Goal: Task Accomplishment & Management: Complete application form

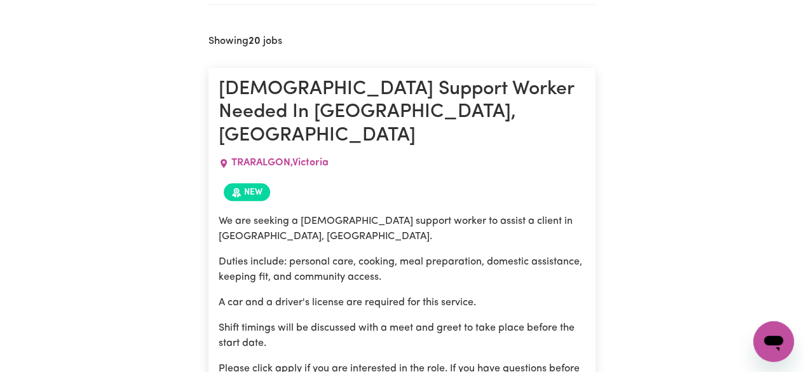
click at [534, 41] on div "Showing 20 jobs" at bounding box center [402, 42] width 387 height 12
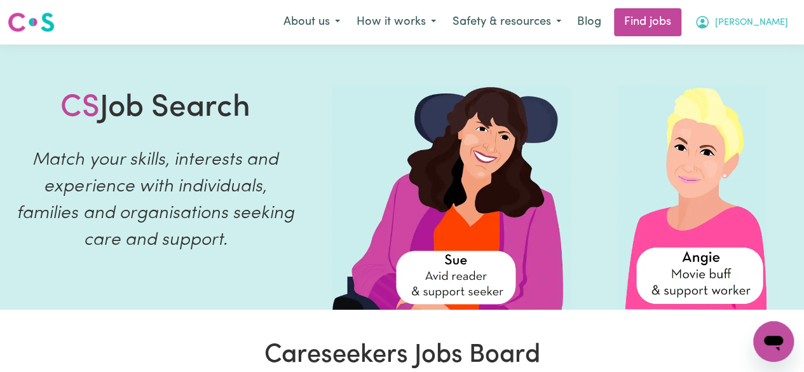
click at [777, 22] on span "[PERSON_NAME]" at bounding box center [751, 23] width 73 height 14
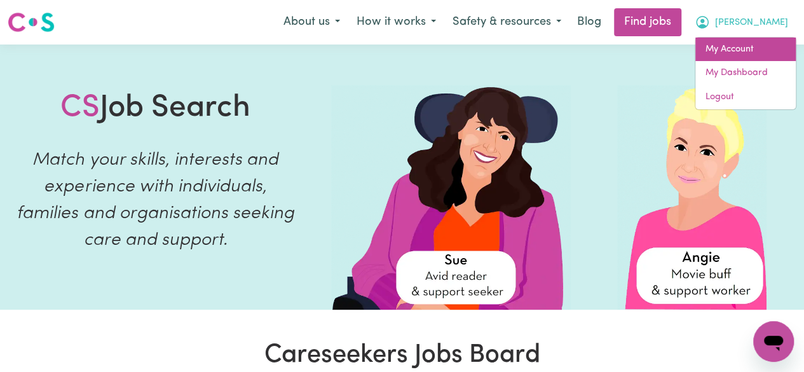
click at [734, 45] on link "My Account" at bounding box center [745, 50] width 100 height 24
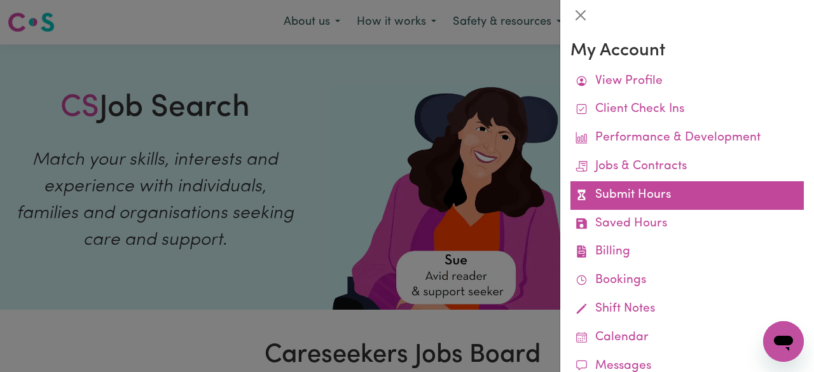
click at [615, 200] on link "Submit Hours" at bounding box center [686, 195] width 233 height 29
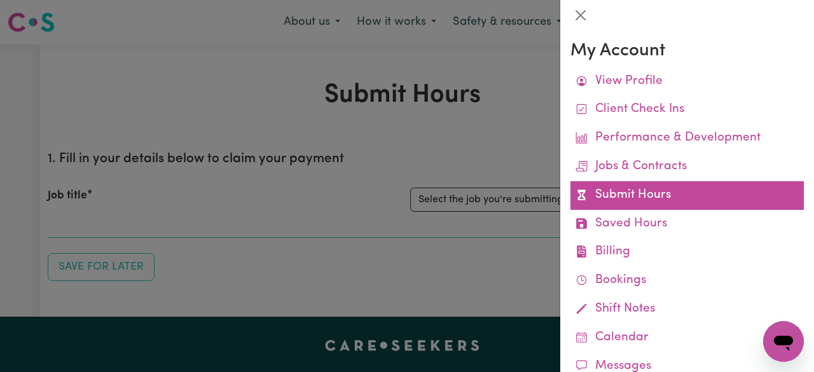
click at [625, 194] on link "Submit Hours" at bounding box center [686, 195] width 233 height 29
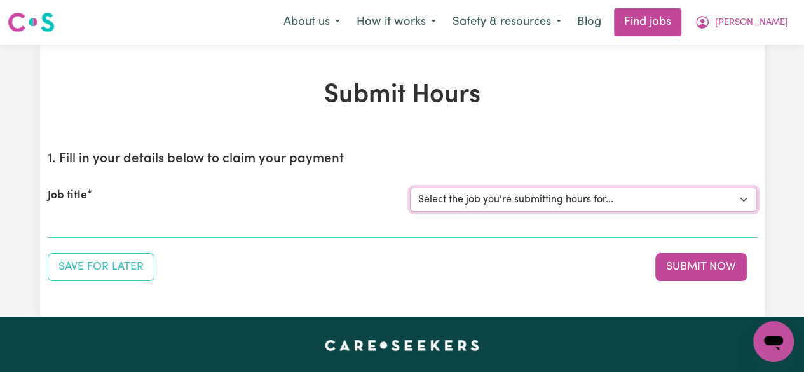
click at [454, 205] on select "Select the job you're submitting hours for... [[PERSON_NAME]] Assist with a goo…" at bounding box center [583, 200] width 347 height 24
select select "14685"
click at [410, 188] on select "Select the job you're submitting hours for... [[PERSON_NAME]] Assist with a goo…" at bounding box center [583, 200] width 347 height 24
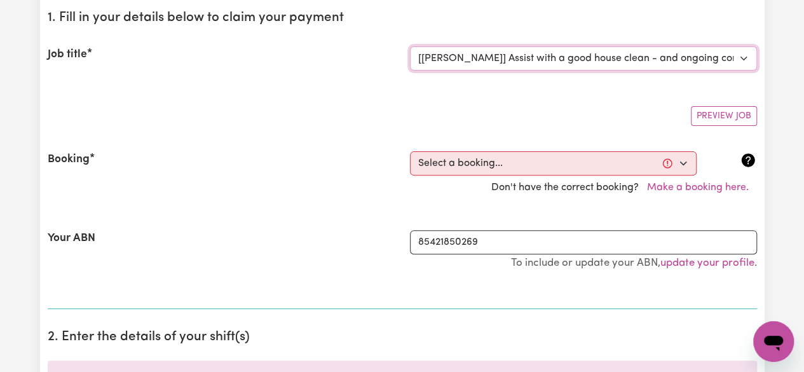
scroll to position [156, 0]
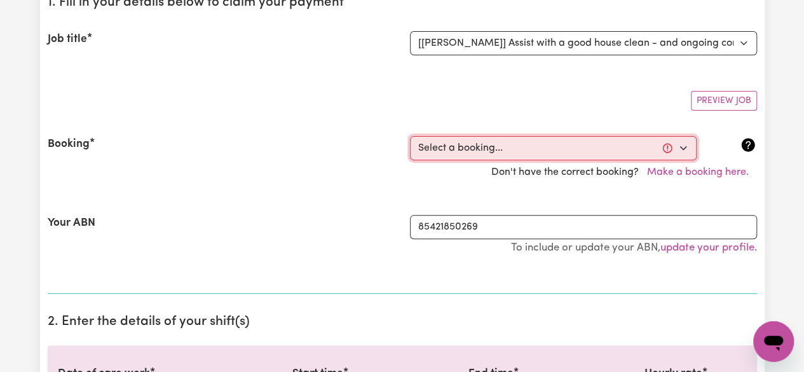
click at [559, 156] on select "Select a booking... [DATE] 9:30am to 1:00pm (ONE-OFF)" at bounding box center [553, 148] width 287 height 24
click at [342, 175] on div "Don't have the correct booking? Make a booking here." at bounding box center [402, 172] width 725 height 24
click at [682, 146] on select "Select a booking... [DATE] 9:30am to 1:00pm (ONE-OFF)" at bounding box center [553, 148] width 287 height 24
click at [466, 140] on select "Select a booking... [DATE] 9:30am to 1:00pm (ONE-OFF)" at bounding box center [553, 148] width 287 height 24
click at [373, 149] on div "Booking" at bounding box center [221, 148] width 362 height 24
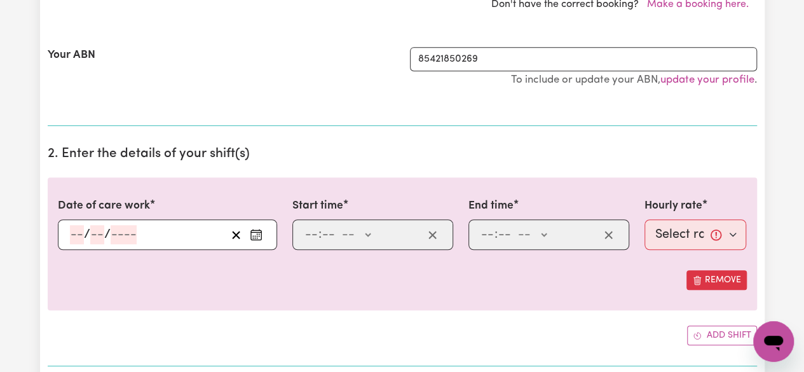
scroll to position [327, 0]
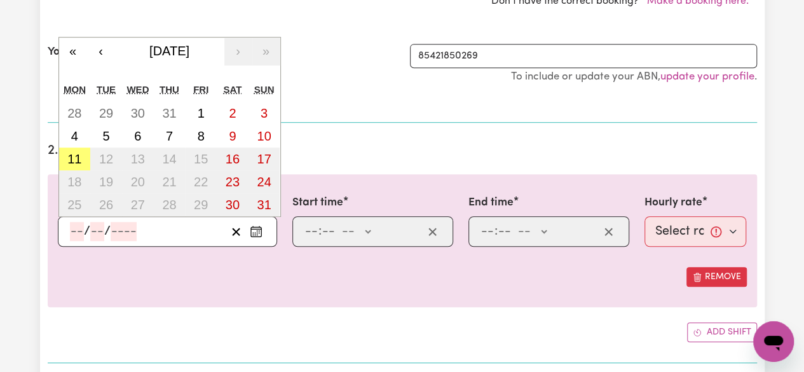
click at [72, 226] on input "number" at bounding box center [77, 231] width 14 height 19
click at [69, 156] on abbr "11" at bounding box center [74, 159] width 14 height 14
type input "[DATE]"
type input "11"
type input "8"
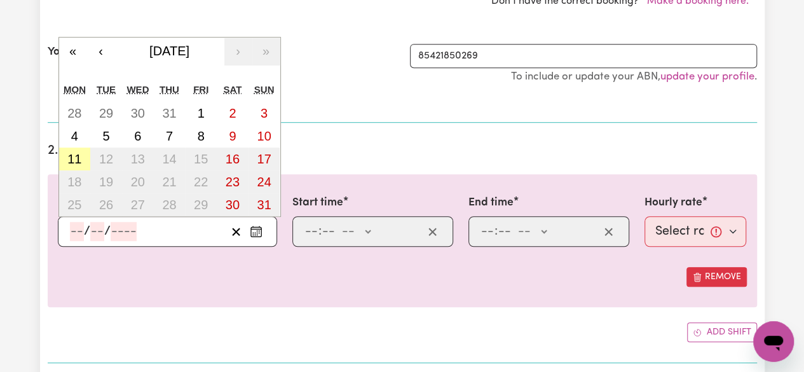
type input "2025"
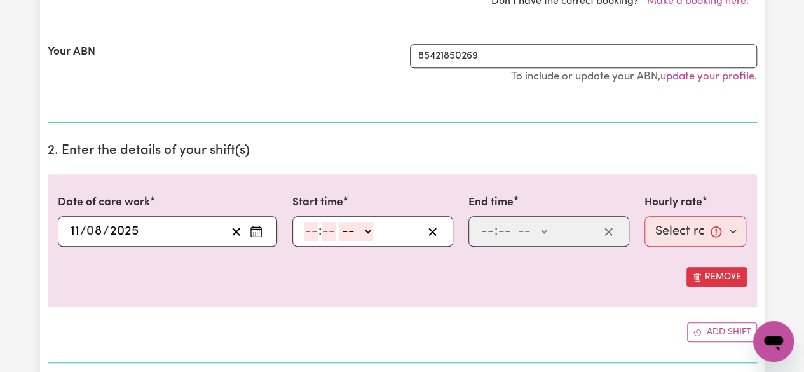
click at [308, 229] on input "number" at bounding box center [312, 231] width 14 height 19
click at [313, 231] on input "number" at bounding box center [312, 231] width 14 height 19
type input "10"
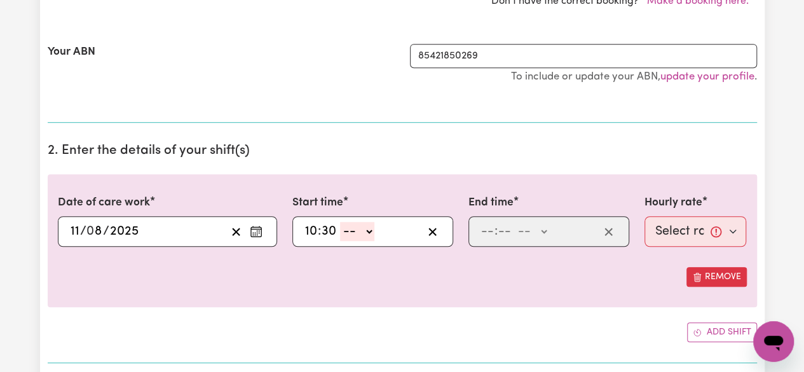
type input "30"
click at [348, 222] on select "-- AM PM" at bounding box center [357, 231] width 34 height 19
select select "am"
click at [340, 222] on select "-- AM PM" at bounding box center [357, 231] width 34 height 19
type input "10:30"
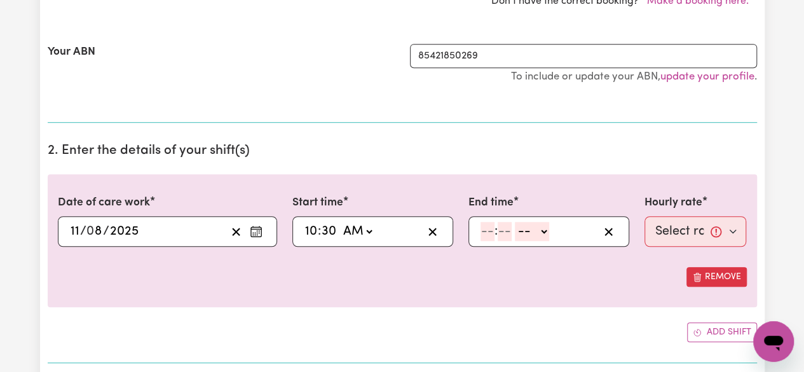
click at [482, 229] on input "number" at bounding box center [488, 231] width 14 height 19
type input "12"
type input "1"
type input "12"
type input "1"
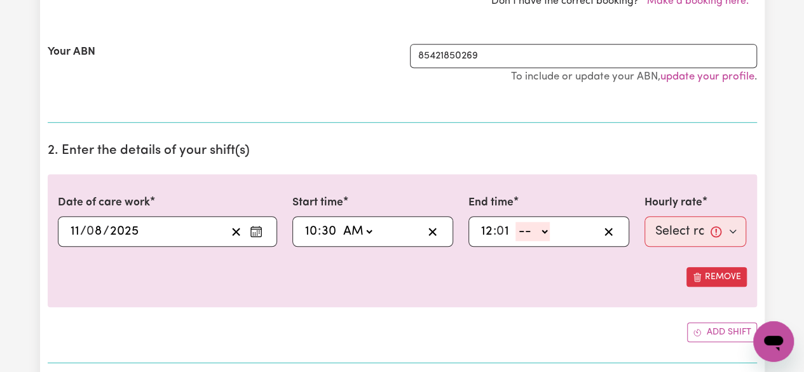
click at [483, 233] on input "12" at bounding box center [487, 231] width 13 height 19
click at [491, 231] on input "12" at bounding box center [487, 231] width 13 height 19
type input "1"
type input "12"
click at [491, 231] on input "12" at bounding box center [487, 231] width 13 height 19
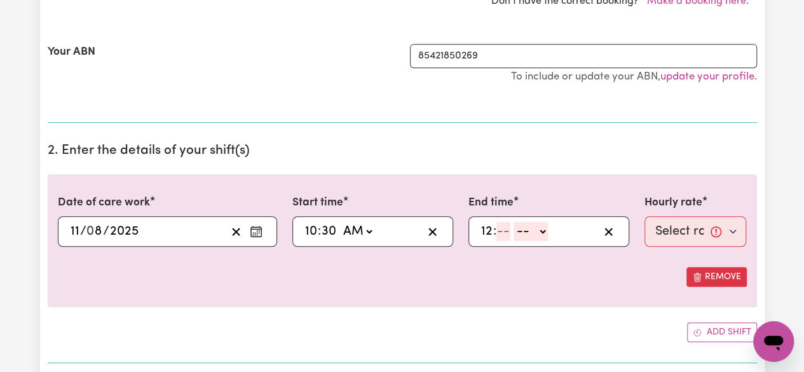
click at [490, 227] on input "12" at bounding box center [487, 231] width 13 height 19
type input "1"
click at [493, 228] on input "number" at bounding box center [499, 231] width 14 height 19
type input "30"
click at [545, 227] on div "1 : 30 -- AM PM" at bounding box center [539, 231] width 120 height 19
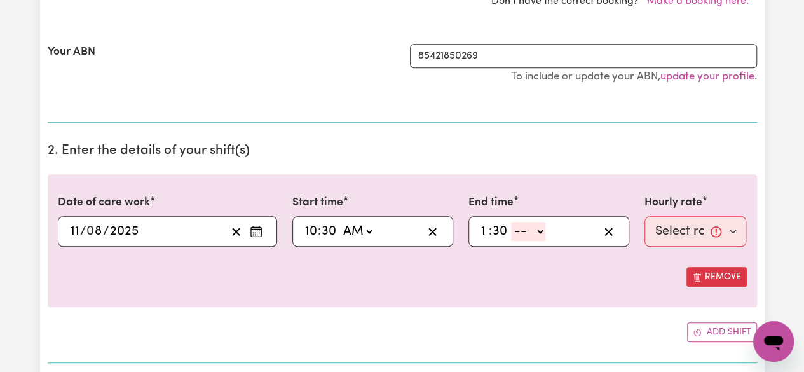
click at [538, 226] on select "-- AM PM" at bounding box center [528, 231] width 34 height 19
select select "pm"
click at [511, 222] on select "-- AM PM" at bounding box center [528, 231] width 34 height 19
type input "13:30"
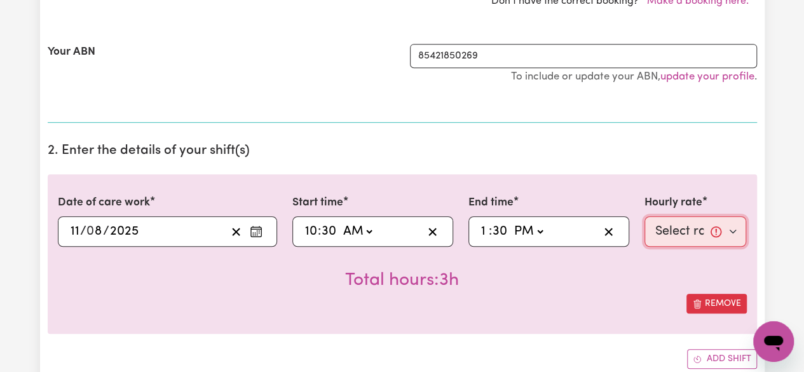
click at [732, 229] on select "Select rate... $58.00 (Weekday)" at bounding box center [696, 231] width 102 height 31
select select "58-Weekday"
click at [645, 216] on select "Select rate... $58.00 (Weekday)" at bounding box center [696, 231] width 102 height 31
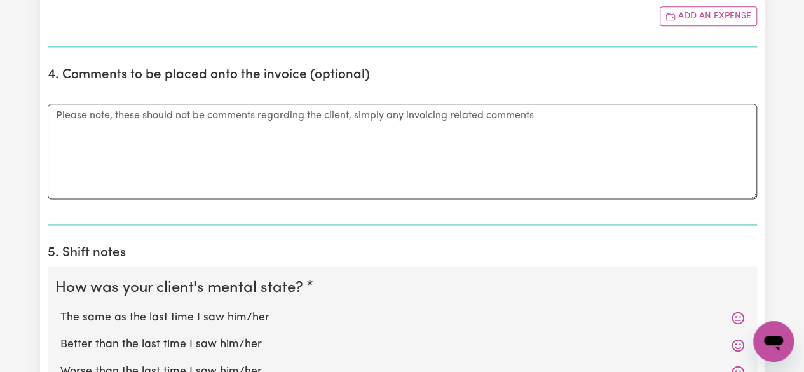
scroll to position [811, 0]
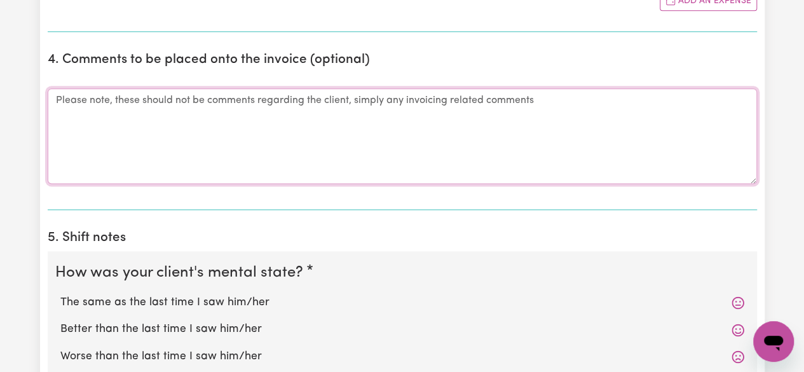
click at [88, 124] on textarea "Comments" at bounding box center [402, 135] width 709 height 95
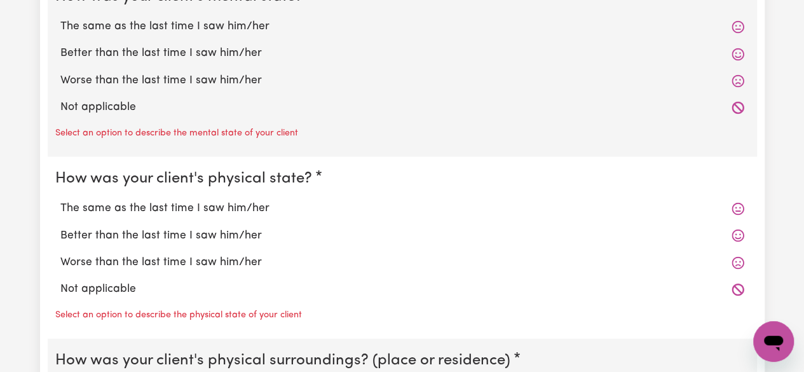
scroll to position [1065, 0]
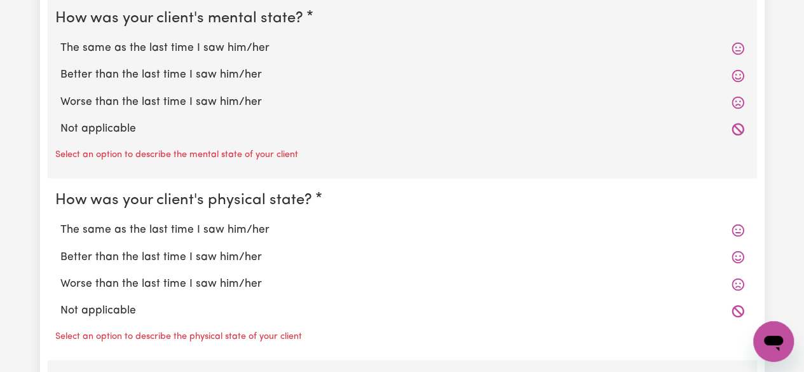
type textarea "i met [PERSON_NAME] on her house, it was cleaning task, so cleaned everything, …"
click at [92, 123] on label "Not applicable" at bounding box center [402, 129] width 684 height 17
click at [60, 121] on input "Not applicable" at bounding box center [60, 120] width 1 height 1
radio input "true"
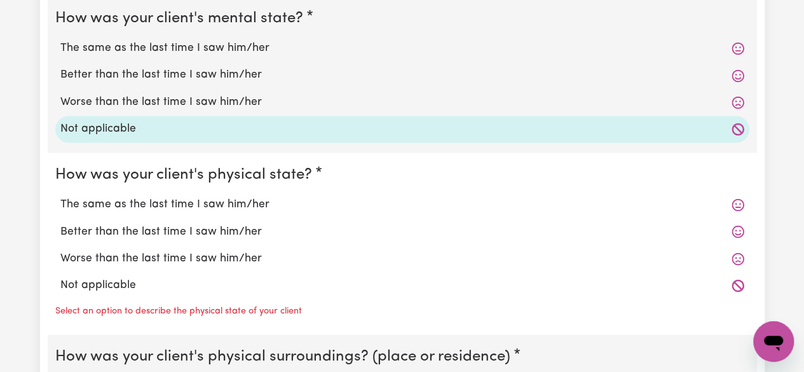
click at [112, 43] on label "The same as the last time I saw him/her" at bounding box center [402, 48] width 684 height 17
click at [60, 40] on input "The same as the last time I saw him/her" at bounding box center [60, 39] width 1 height 1
radio input "true"
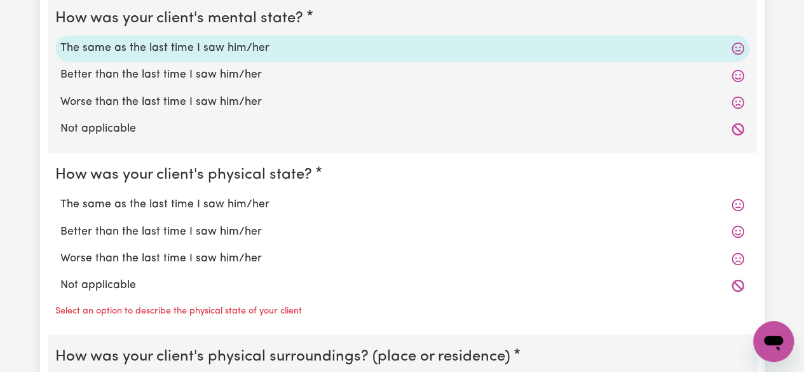
click at [109, 202] on label "The same as the last time I saw him/her" at bounding box center [402, 204] width 684 height 17
click at [60, 196] on input "The same as the last time I saw him/her" at bounding box center [60, 195] width 1 height 1
radio input "true"
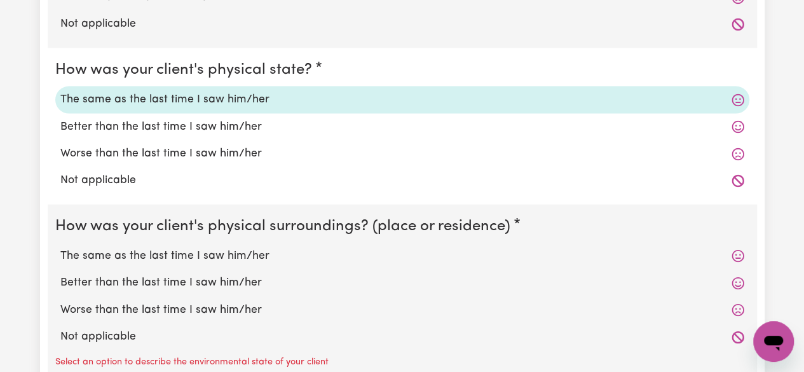
scroll to position [1244, 0]
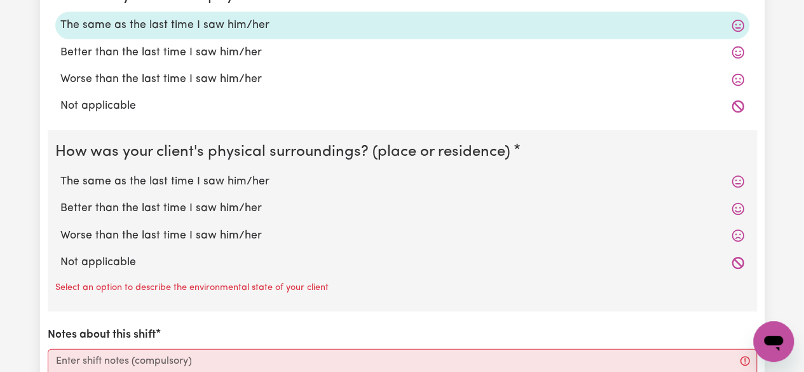
click at [84, 100] on label "Not applicable" at bounding box center [402, 106] width 684 height 17
click at [60, 98] on input "Not applicable" at bounding box center [60, 97] width 1 height 1
radio input "true"
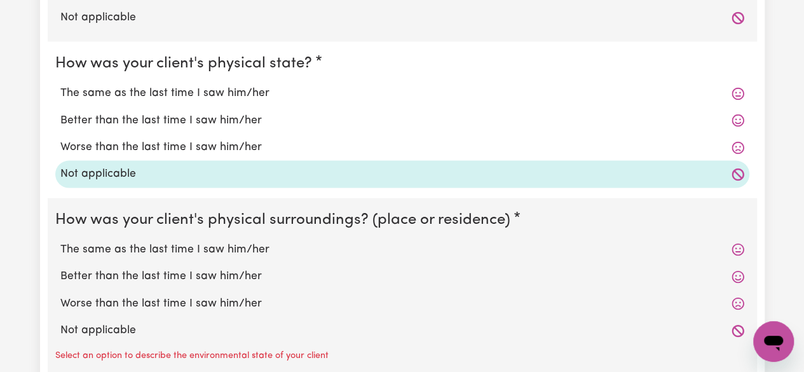
scroll to position [1134, 0]
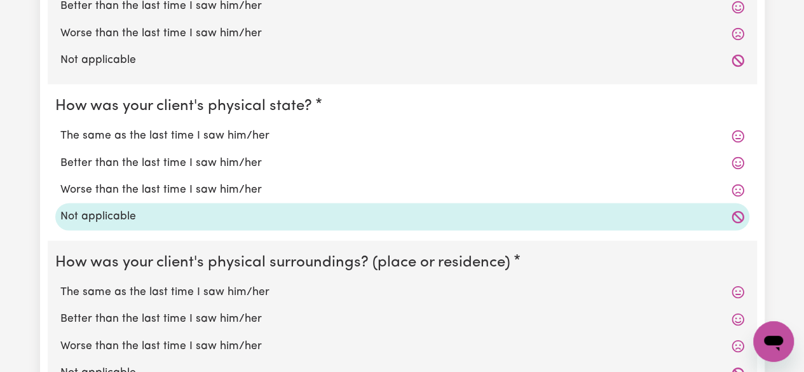
click at [88, 58] on label "Not applicable" at bounding box center [402, 60] width 684 height 17
click at [60, 52] on input "Not applicable" at bounding box center [60, 51] width 1 height 1
radio input "true"
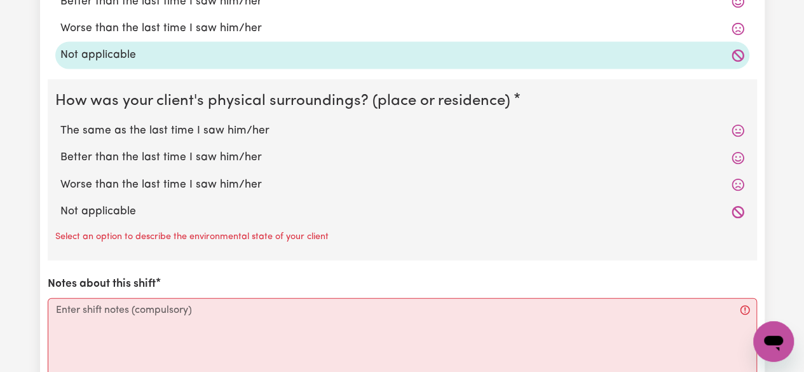
scroll to position [1320, 0]
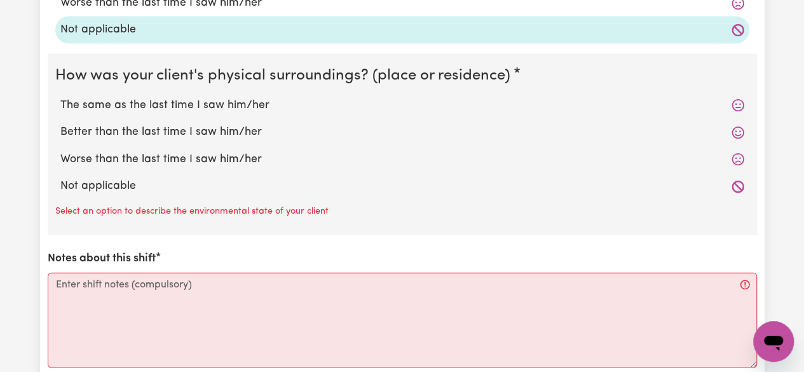
click at [108, 101] on label "The same as the last time I saw him/her" at bounding box center [402, 105] width 684 height 17
click at [60, 97] on input "The same as the last time I saw him/her" at bounding box center [60, 97] width 1 height 1
radio input "true"
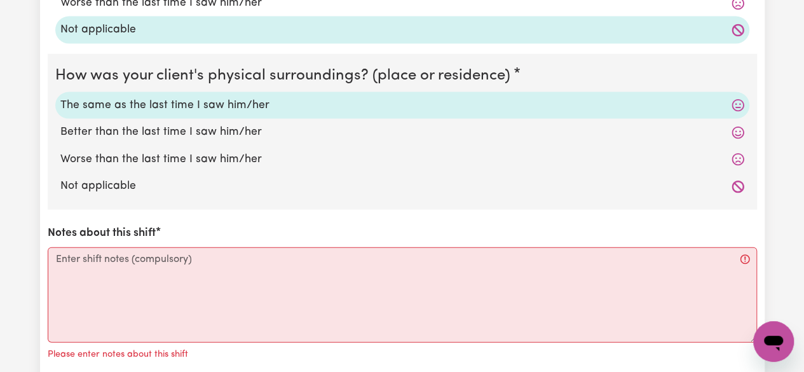
click at [90, 182] on label "Not applicable" at bounding box center [402, 186] width 684 height 17
click at [60, 178] on input "Not applicable" at bounding box center [60, 177] width 1 height 1
radio input "true"
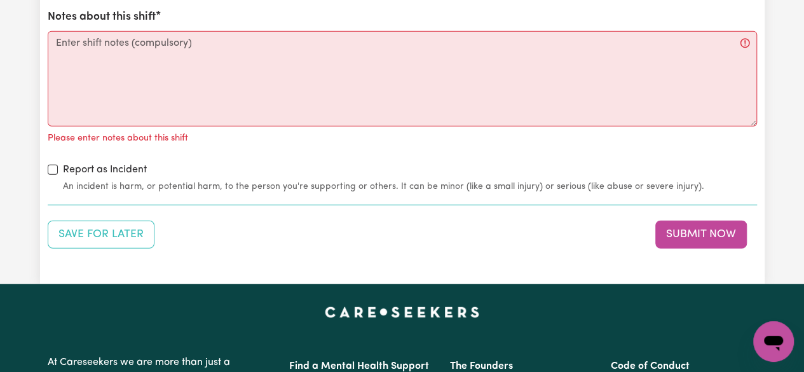
scroll to position [1475, 0]
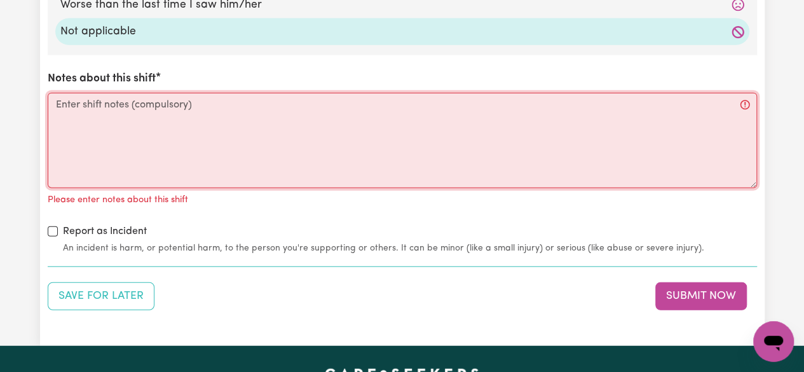
click at [90, 114] on textarea "Notes about this shift" at bounding box center [402, 140] width 709 height 95
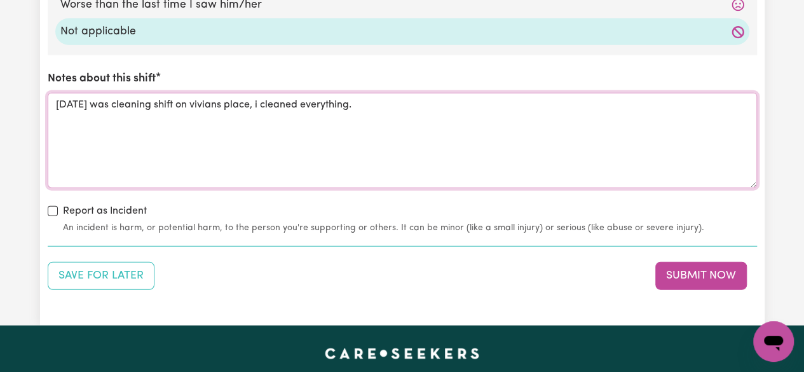
click at [210, 104] on textarea "[DATE] was cleaning shift on vivians place, i cleaned everything." at bounding box center [402, 140] width 709 height 95
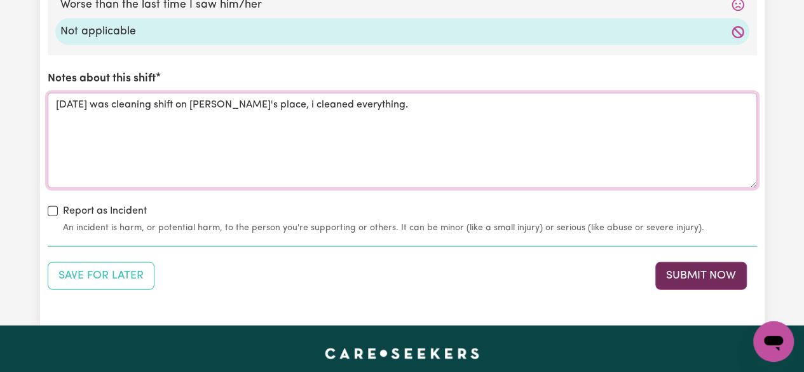
type textarea "[DATE] was cleaning shift on [PERSON_NAME]'s place, i cleaned everything."
click at [711, 263] on button "Submit Now" at bounding box center [701, 276] width 92 height 28
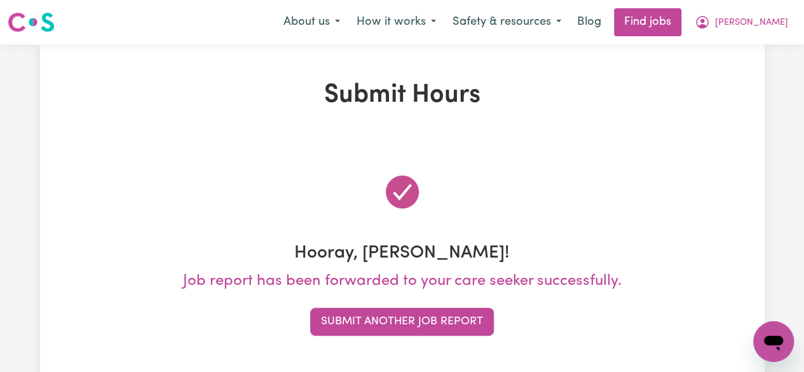
scroll to position [0, 0]
click at [769, 19] on span "[PERSON_NAME]" at bounding box center [751, 23] width 73 height 14
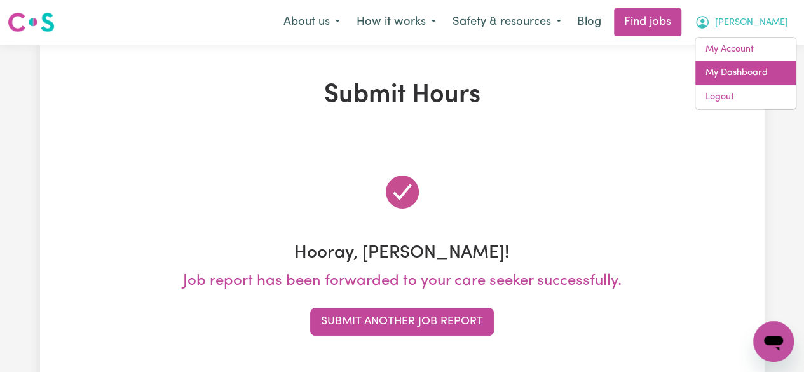
click at [735, 74] on link "My Dashboard" at bounding box center [745, 73] width 100 height 24
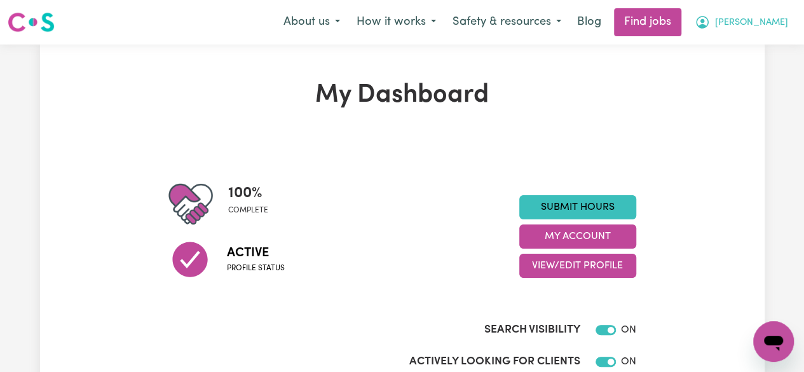
click at [769, 17] on span "[PERSON_NAME]" at bounding box center [751, 23] width 73 height 14
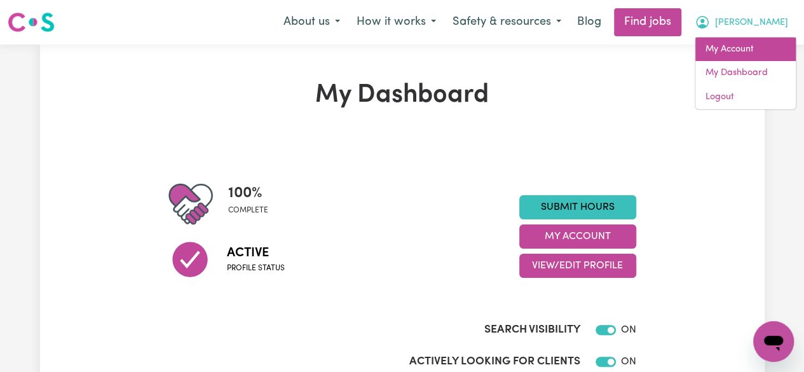
click at [730, 57] on link "My Account" at bounding box center [745, 50] width 100 height 24
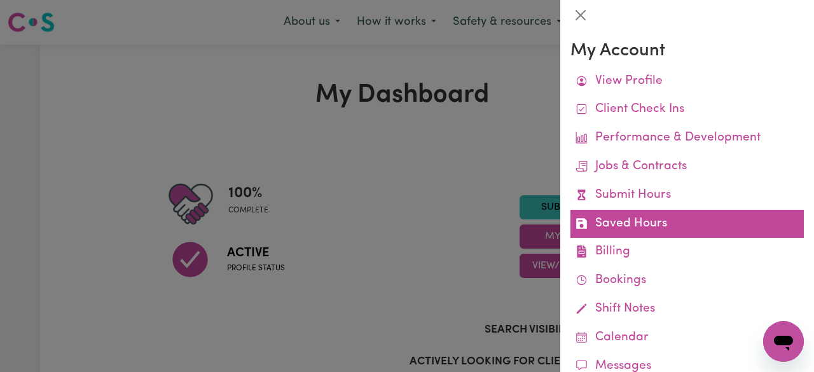
click at [636, 223] on link "Saved Hours" at bounding box center [686, 224] width 233 height 29
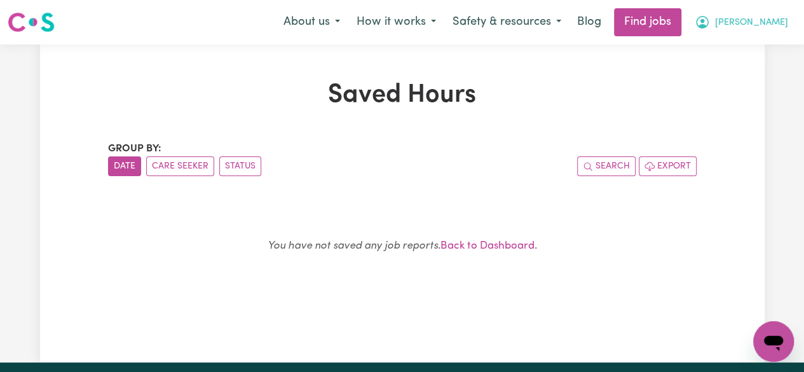
click at [776, 17] on span "[PERSON_NAME]" at bounding box center [751, 23] width 73 height 14
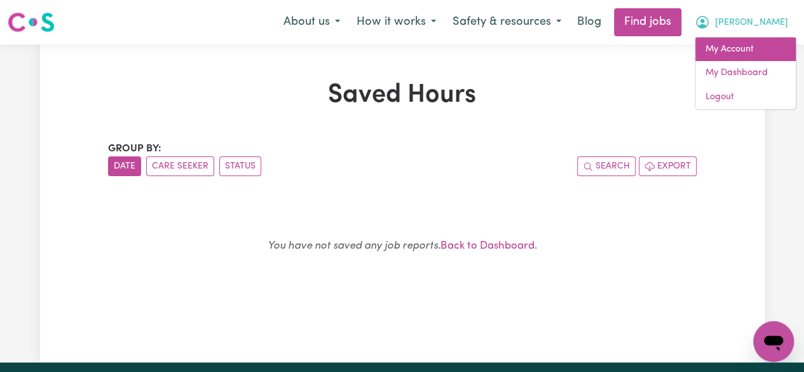
click at [728, 53] on link "My Account" at bounding box center [745, 50] width 100 height 24
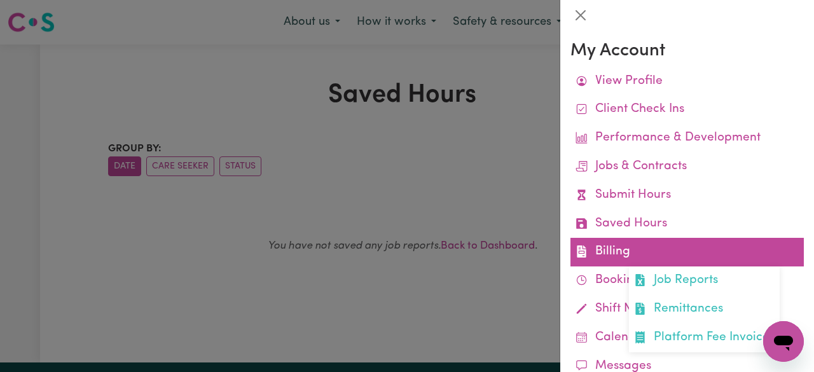
click at [615, 256] on link "Billing Job Reports Remittances Platform Fee Invoices" at bounding box center [686, 252] width 233 height 29
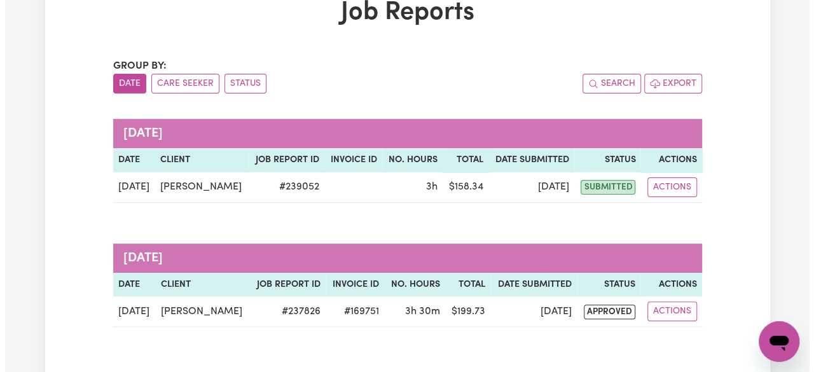
scroll to position [139, 0]
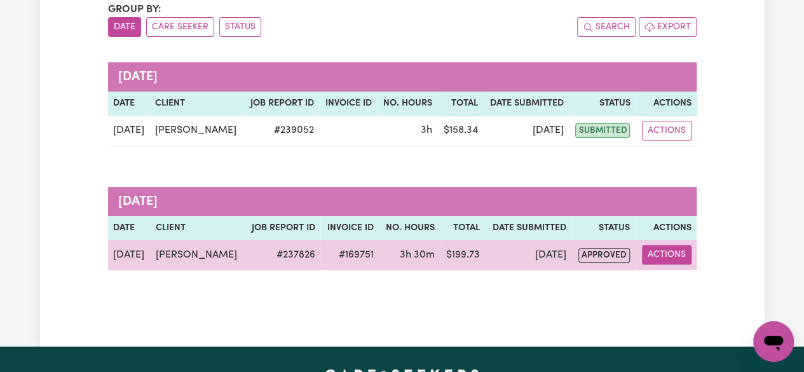
click at [654, 252] on button "Actions" at bounding box center [667, 255] width 50 height 20
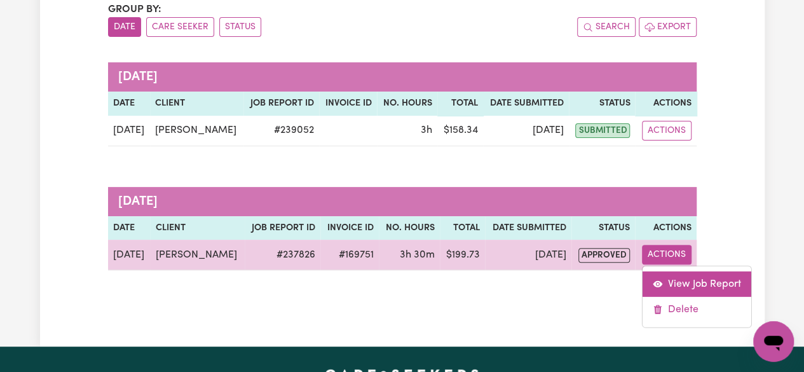
click at [704, 282] on link "View Job Report" at bounding box center [696, 283] width 109 height 25
select select "pm"
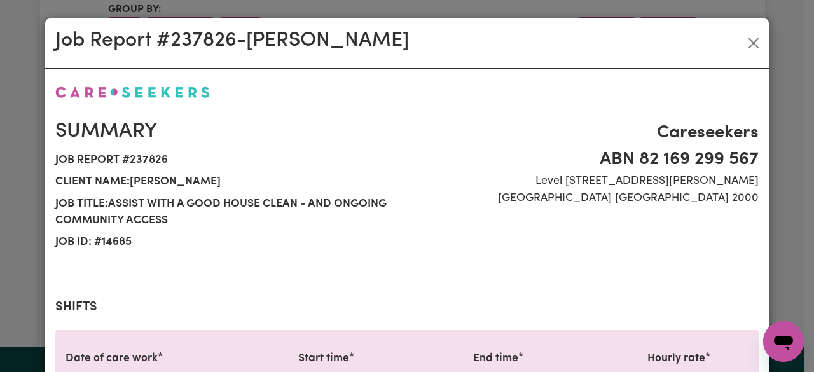
select select "58-Weekday"
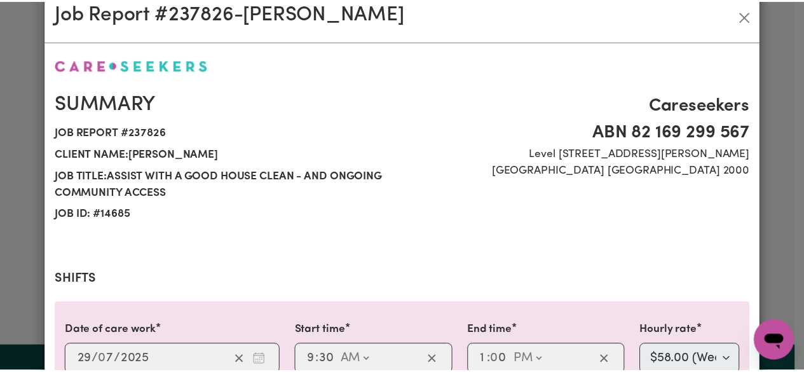
scroll to position [0, 0]
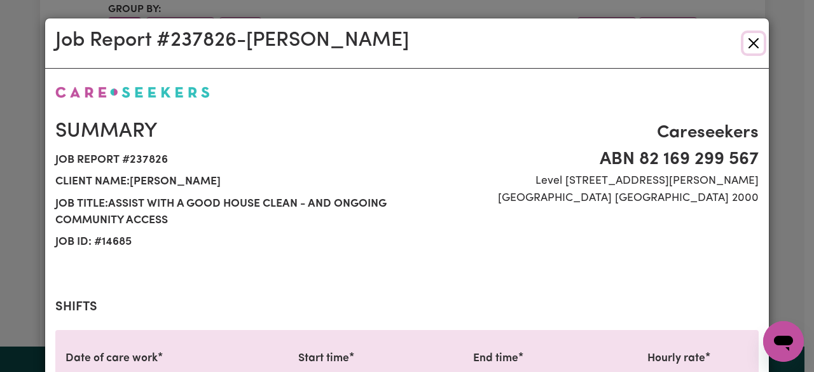
click at [752, 39] on button "Close" at bounding box center [753, 43] width 20 height 20
